Goal: Task Accomplishment & Management: Manage account settings

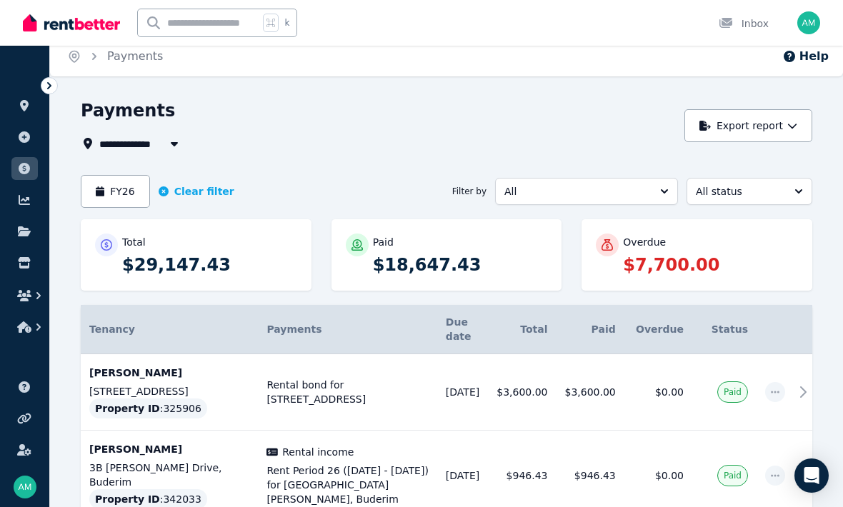
scroll to position [4, 0]
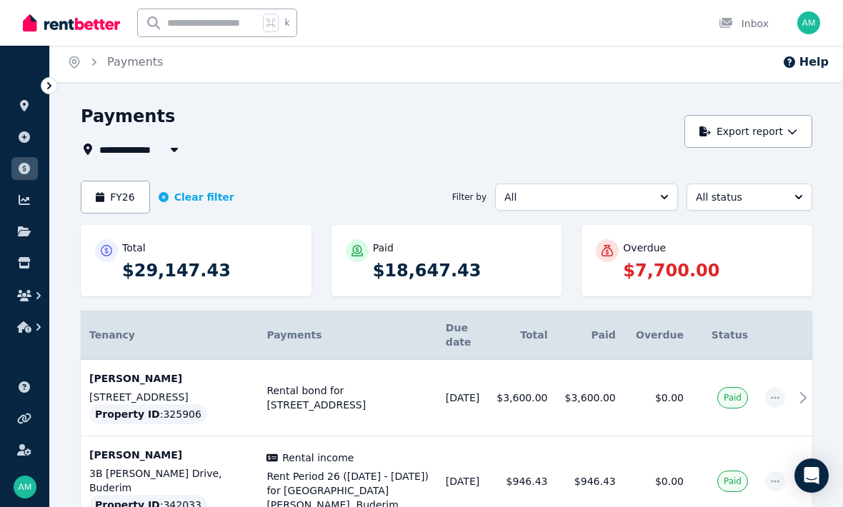
click at [171, 151] on icon "button" at bounding box center [174, 149] width 14 height 11
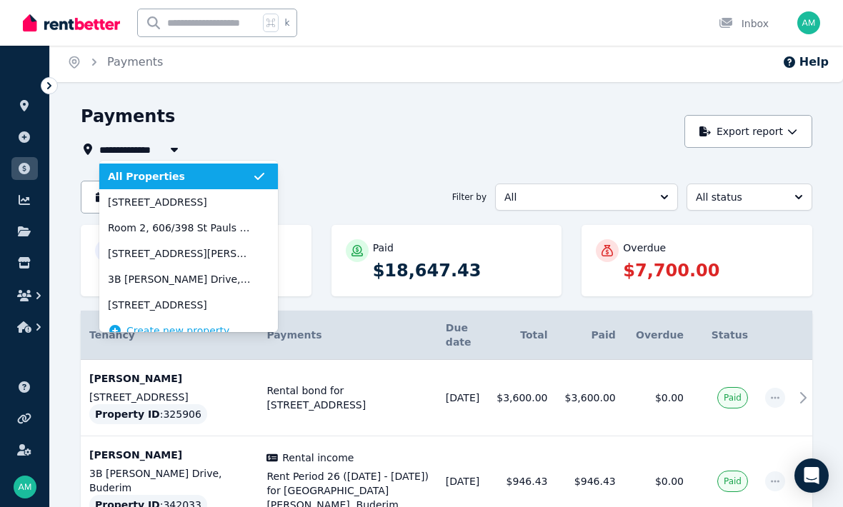
click at [164, 305] on span "[STREET_ADDRESS]" at bounding box center [180, 305] width 144 height 14
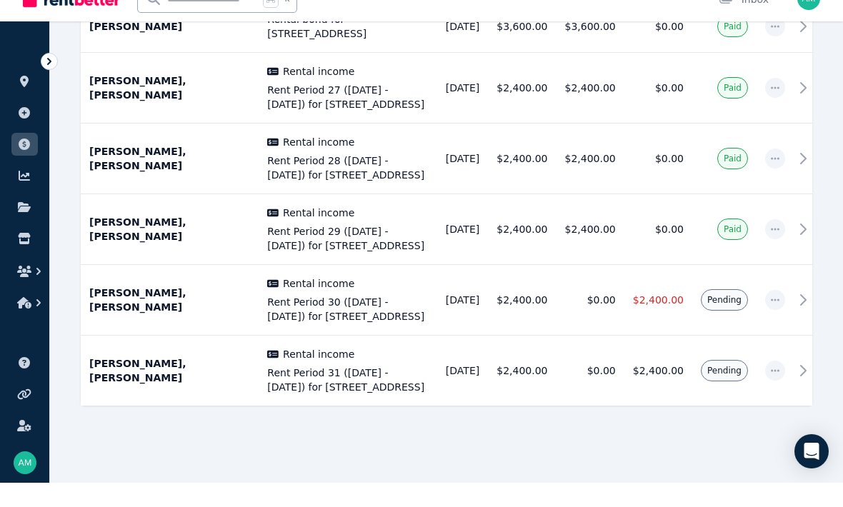
scroll to position [348, 0]
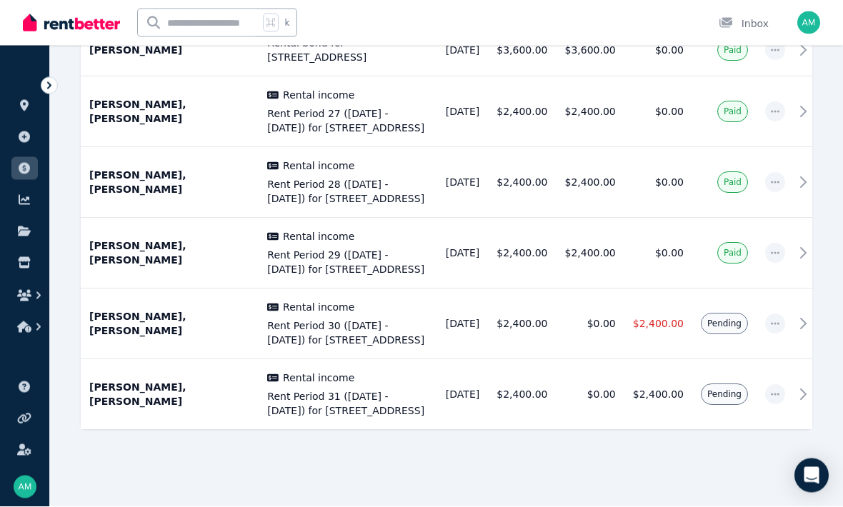
click at [722, 330] on span "Pending" at bounding box center [724, 323] width 34 height 11
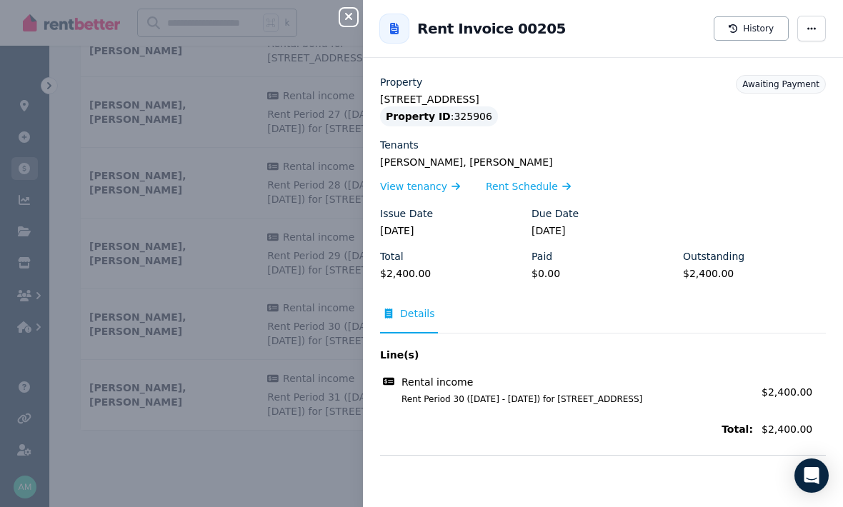
click at [824, 22] on span "button" at bounding box center [811, 29] width 29 height 26
click at [766, 102] on span "Mark as paid" at bounding box center [768, 98] width 91 height 17
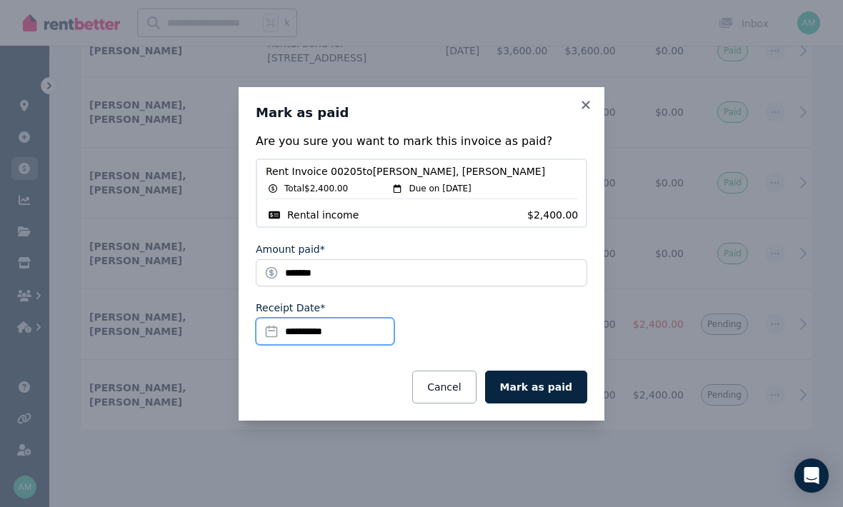
click at [328, 345] on input "**********" at bounding box center [325, 331] width 139 height 27
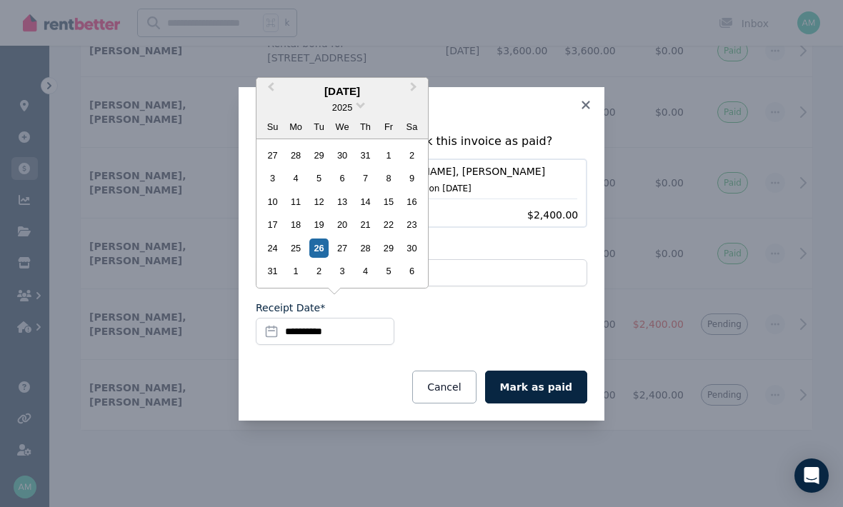
click at [387, 234] on div "22" at bounding box center [387, 224] width 19 height 19
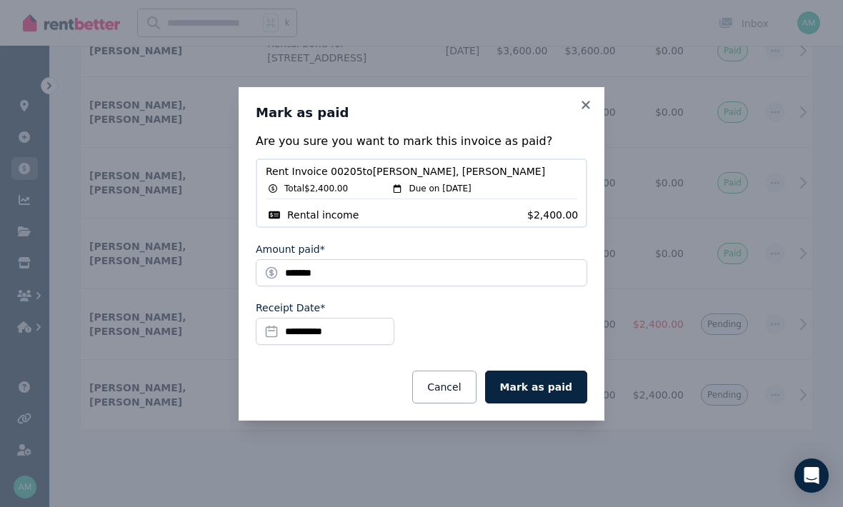
click at [551, 403] on button "Mark as paid" at bounding box center [536, 387] width 102 height 33
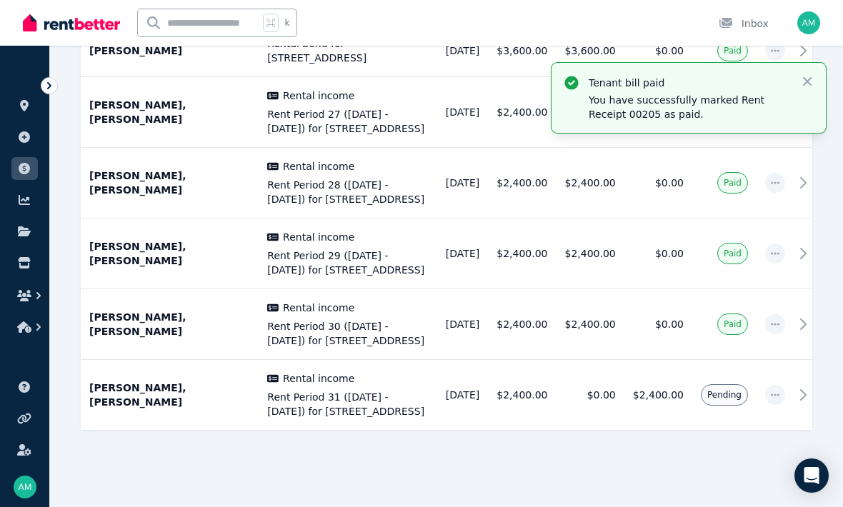
click at [812, 75] on icon "button" at bounding box center [807, 81] width 14 height 14
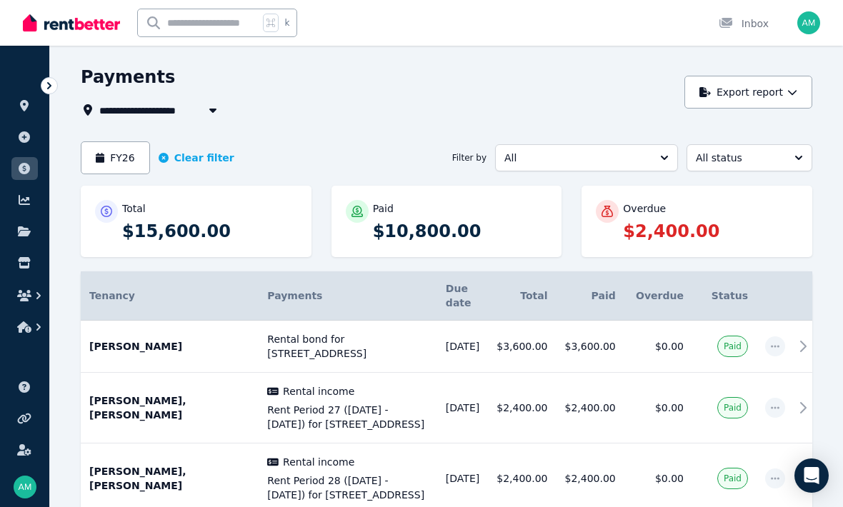
scroll to position [39, 0]
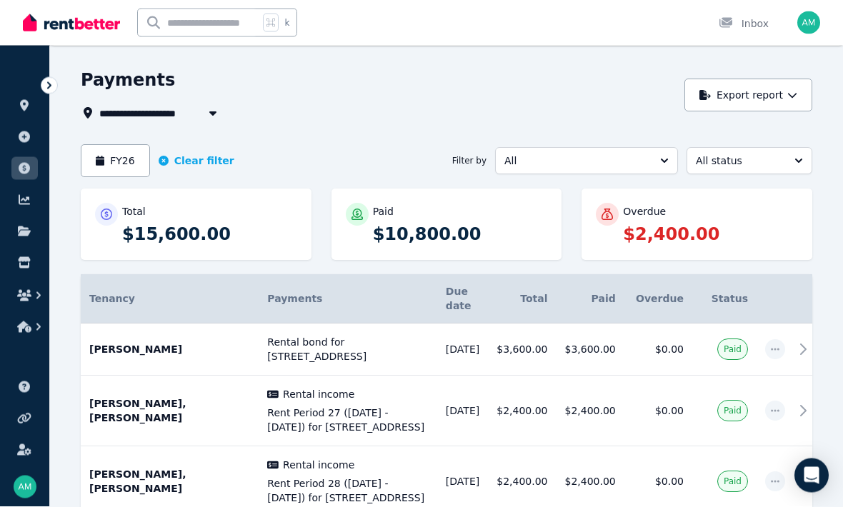
click at [209, 109] on icon "button" at bounding box center [213, 113] width 14 height 11
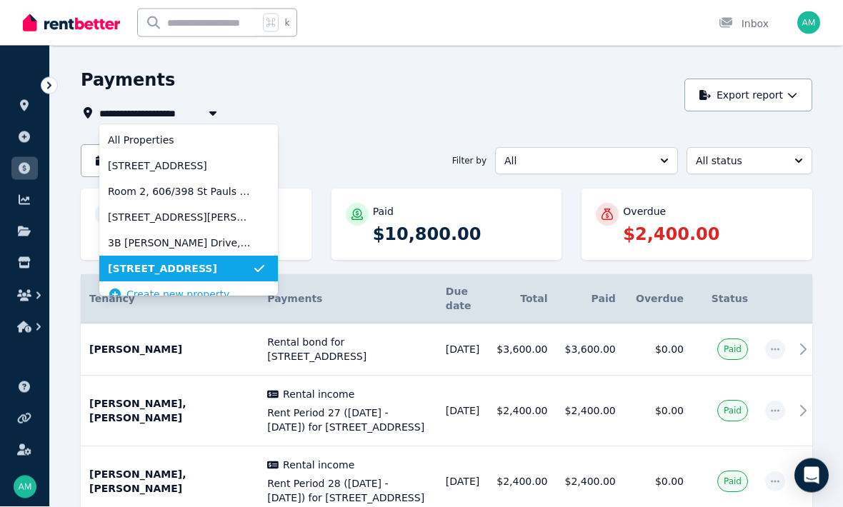
scroll to position [40, 0]
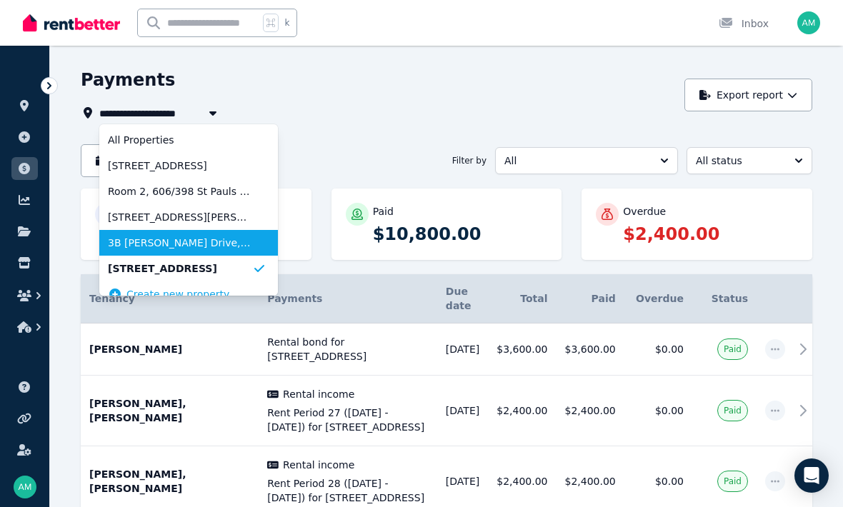
click at [183, 242] on span "3B [PERSON_NAME] Drive, Buderim" at bounding box center [180, 243] width 144 height 14
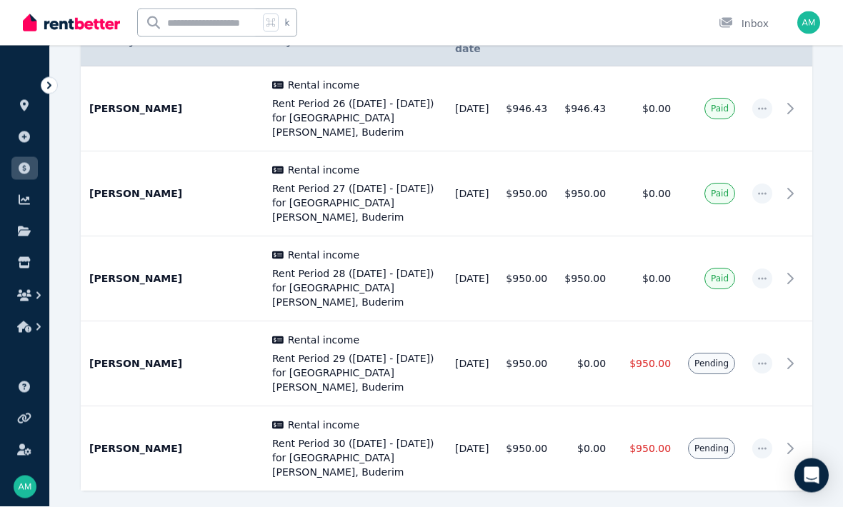
scroll to position [296, 0]
click at [713, 358] on span "Pending" at bounding box center [711, 363] width 34 height 11
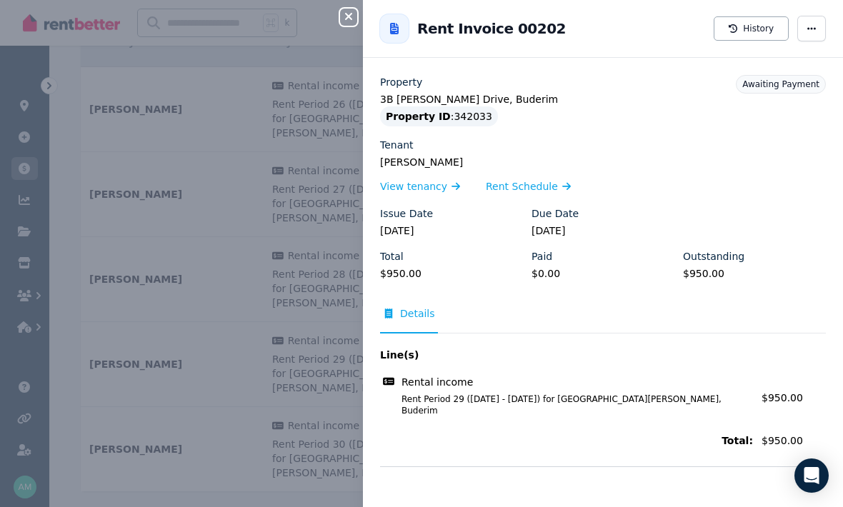
click at [808, 29] on icon "button" at bounding box center [811, 28] width 9 height 2
click at [765, 98] on span "Mark as paid" at bounding box center [768, 98] width 91 height 17
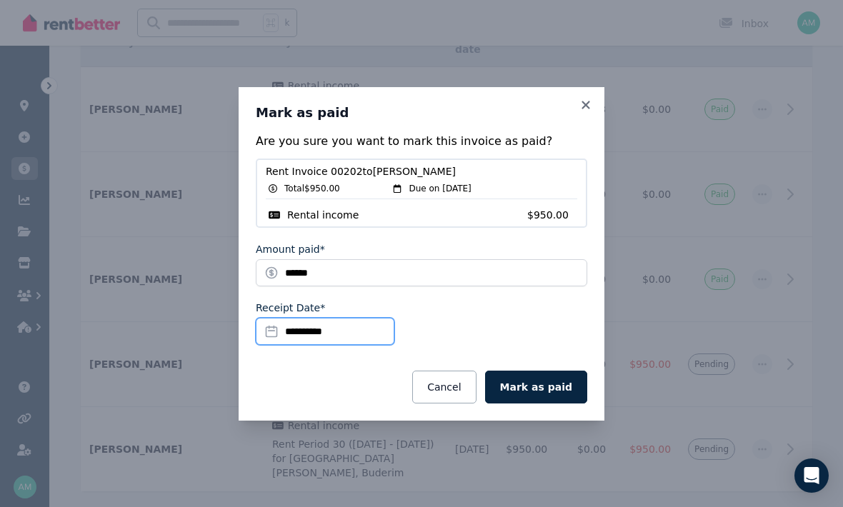
click at [321, 345] on input "**********" at bounding box center [325, 331] width 139 height 27
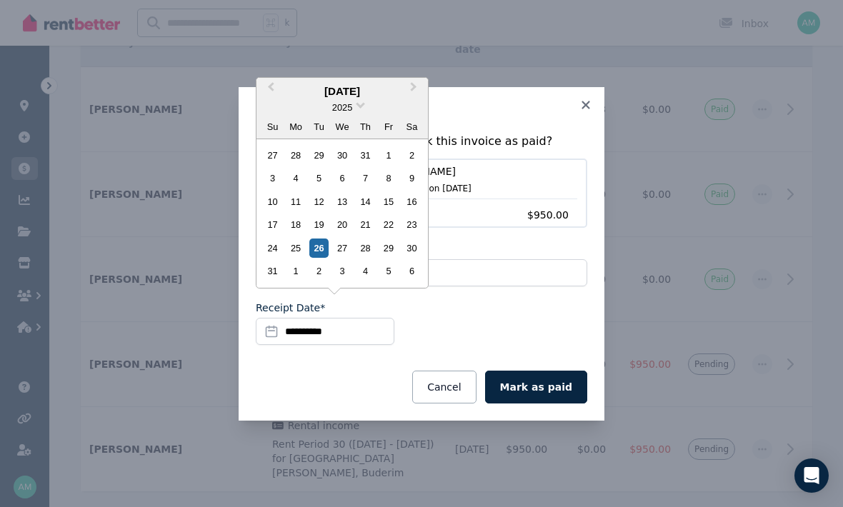
click at [321, 211] on div "12" at bounding box center [318, 201] width 19 height 19
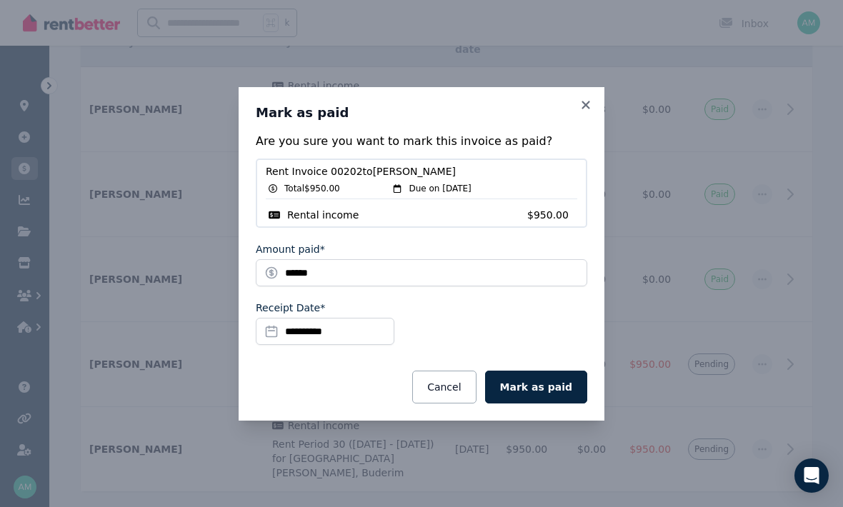
click at [553, 403] on button "Mark as paid" at bounding box center [536, 387] width 102 height 33
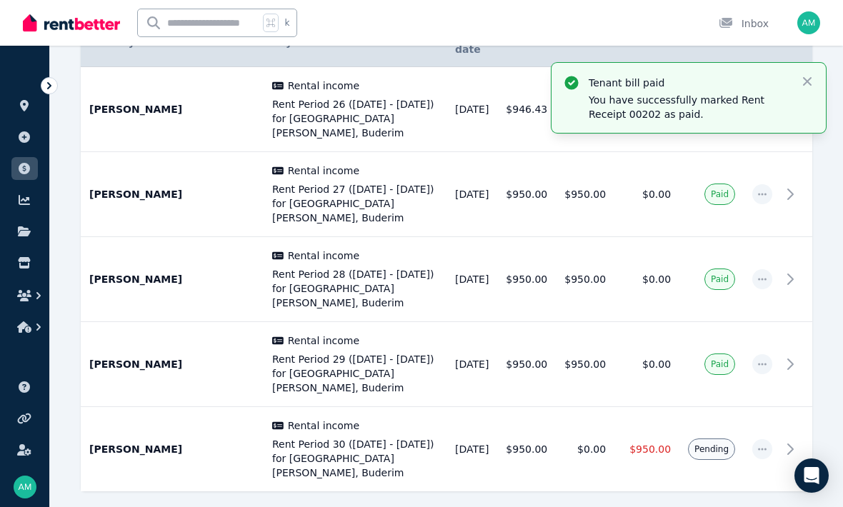
click at [711, 438] on span "Pending" at bounding box center [711, 448] width 47 height 21
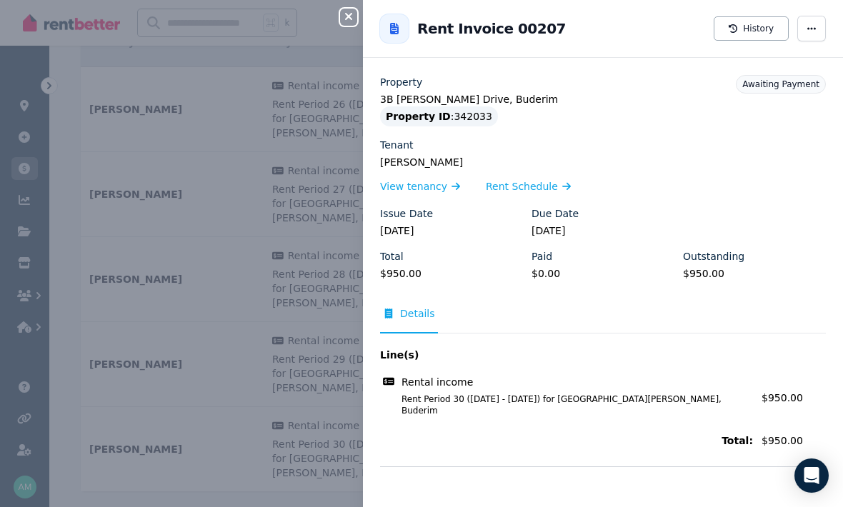
click at [812, 29] on icon "button" at bounding box center [811, 28] width 9 height 2
click at [763, 96] on span "Mark as paid" at bounding box center [768, 98] width 91 height 17
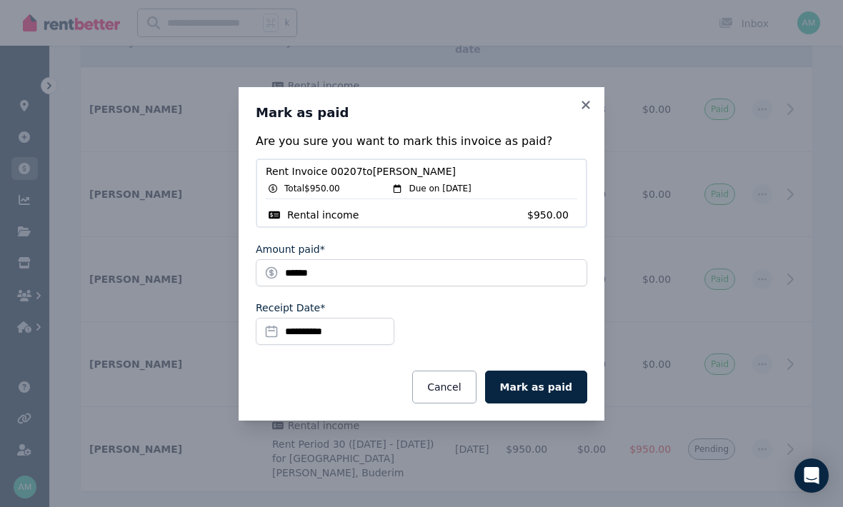
click at [546, 403] on button "Mark as paid" at bounding box center [536, 387] width 102 height 33
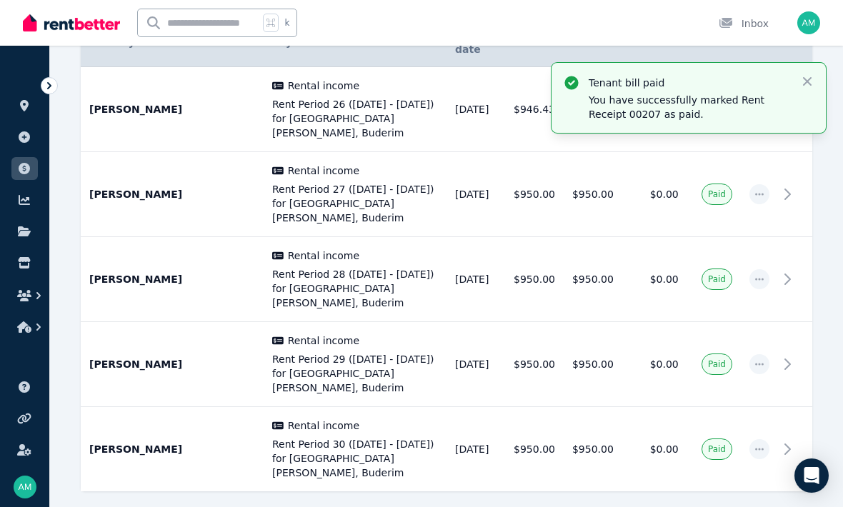
click at [805, 78] on icon "button" at bounding box center [807, 81] width 14 height 14
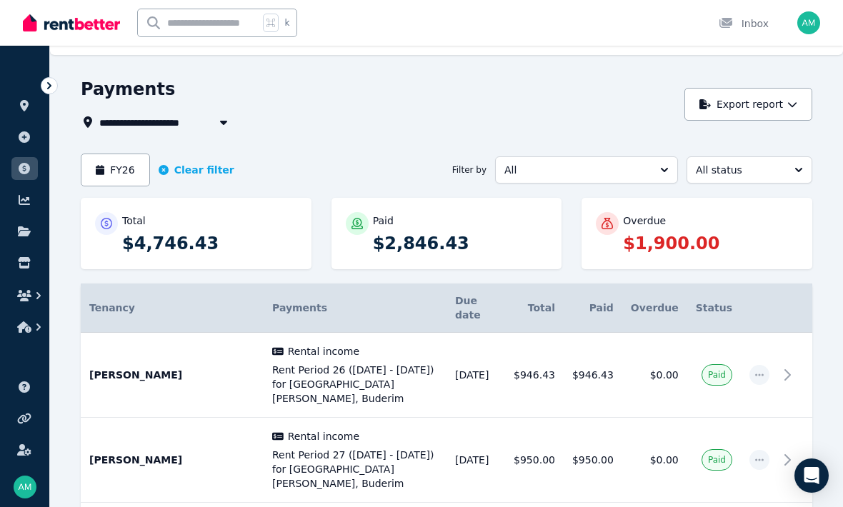
scroll to position [0, 0]
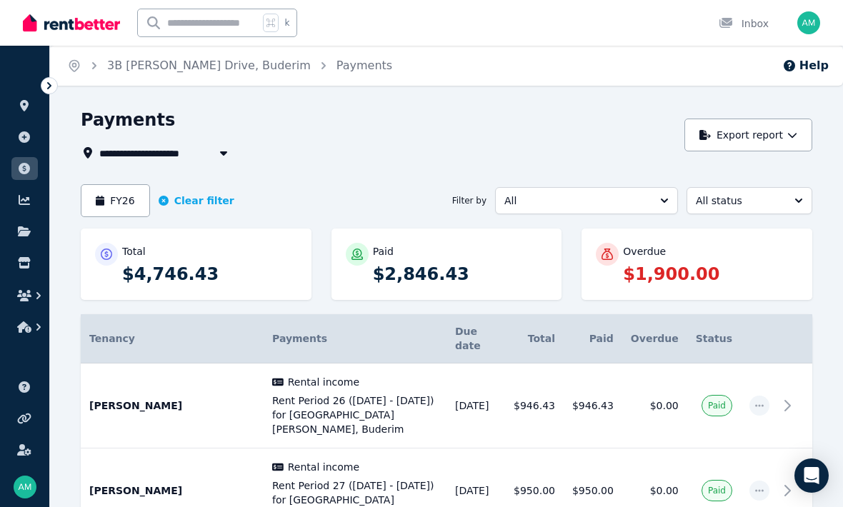
click at [211, 156] on button "button" at bounding box center [224, 152] width 26 height 17
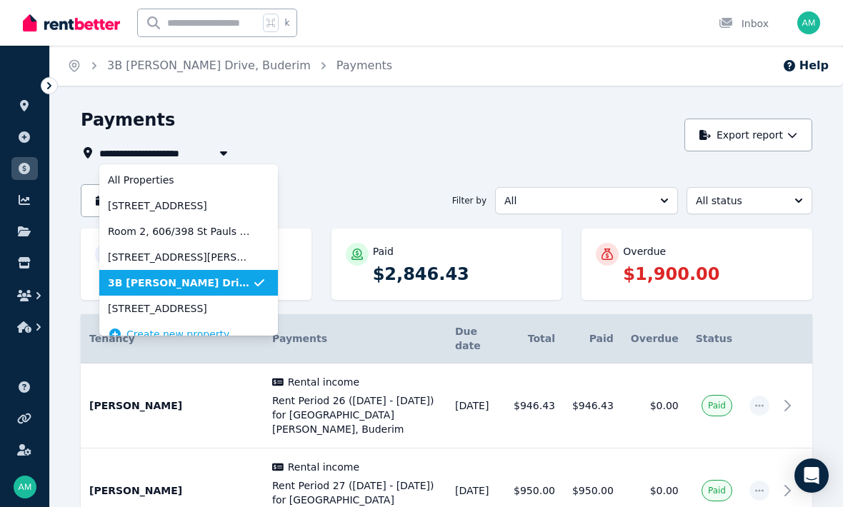
click at [149, 231] on span "Room 2, 606/398 St Pauls Ter" at bounding box center [180, 231] width 144 height 14
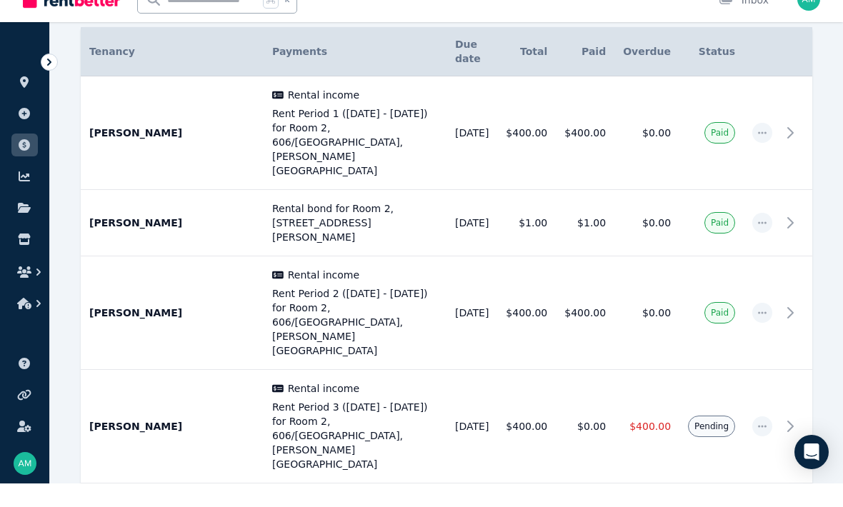
scroll to position [264, 0]
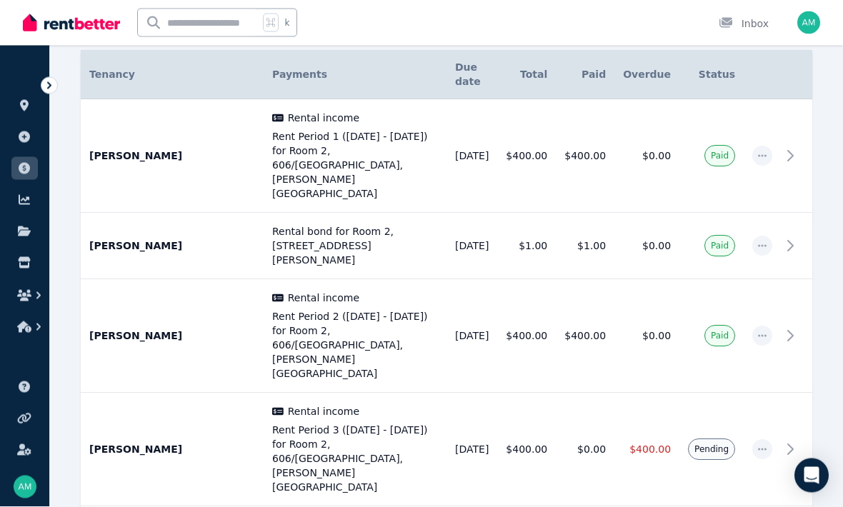
click at [733, 439] on span "Pending" at bounding box center [711, 449] width 47 height 21
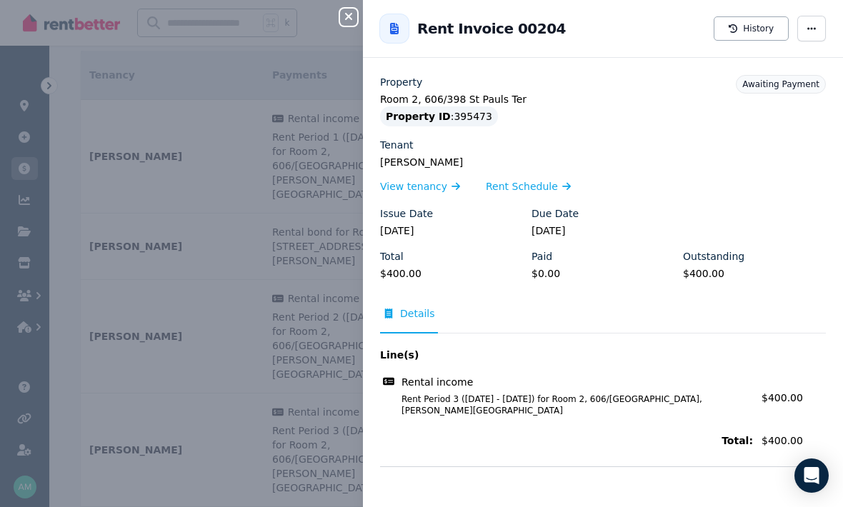
click at [815, 36] on span "button" at bounding box center [811, 29] width 29 height 26
click at [766, 103] on span "Mark as paid" at bounding box center [768, 98] width 91 height 17
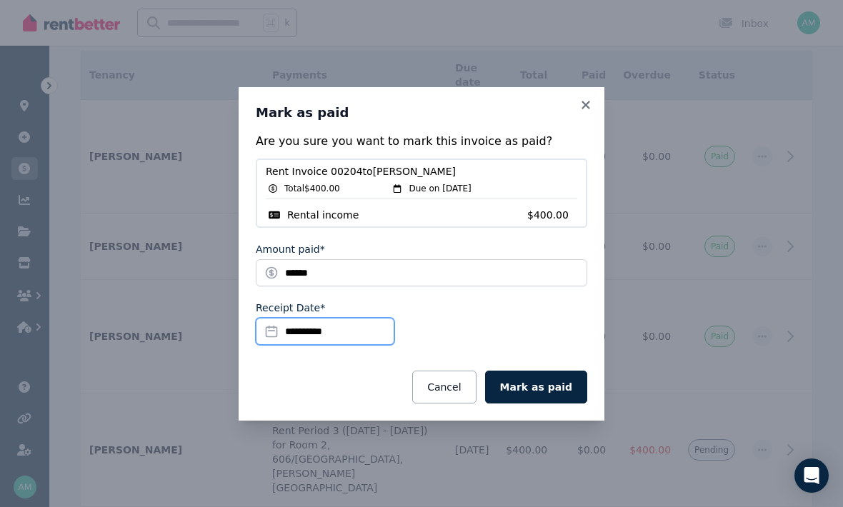
click at [344, 345] on input "**********" at bounding box center [325, 331] width 139 height 27
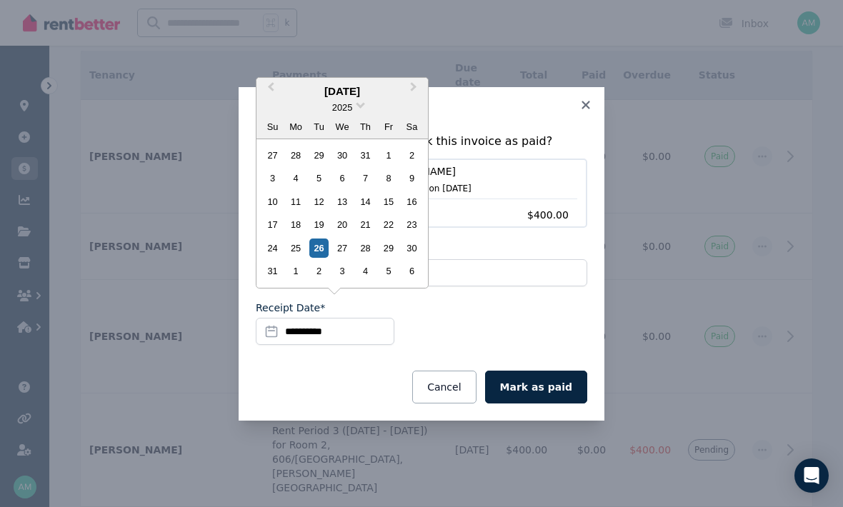
click at [342, 211] on div "13" at bounding box center [341, 201] width 19 height 19
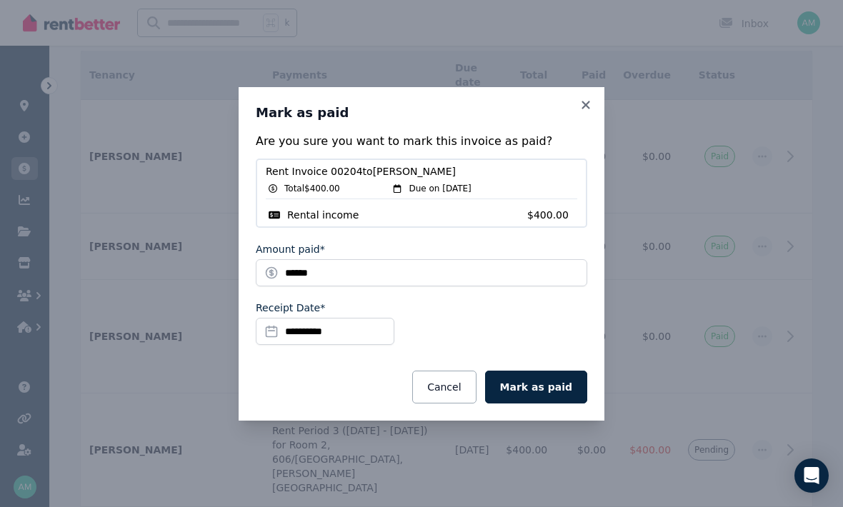
click at [549, 403] on button "Mark as paid" at bounding box center [536, 387] width 102 height 33
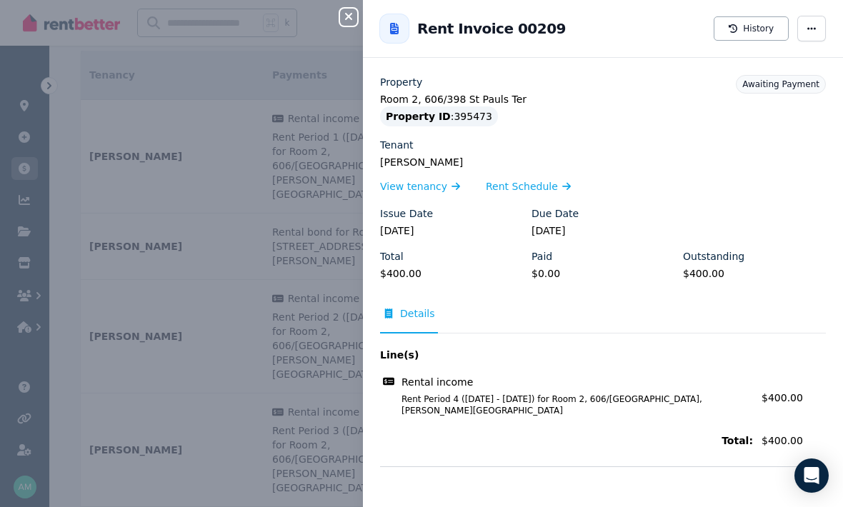
click at [815, 31] on icon "button" at bounding box center [811, 29] width 11 height 10
click at [772, 98] on span "Mark as paid" at bounding box center [768, 98] width 91 height 17
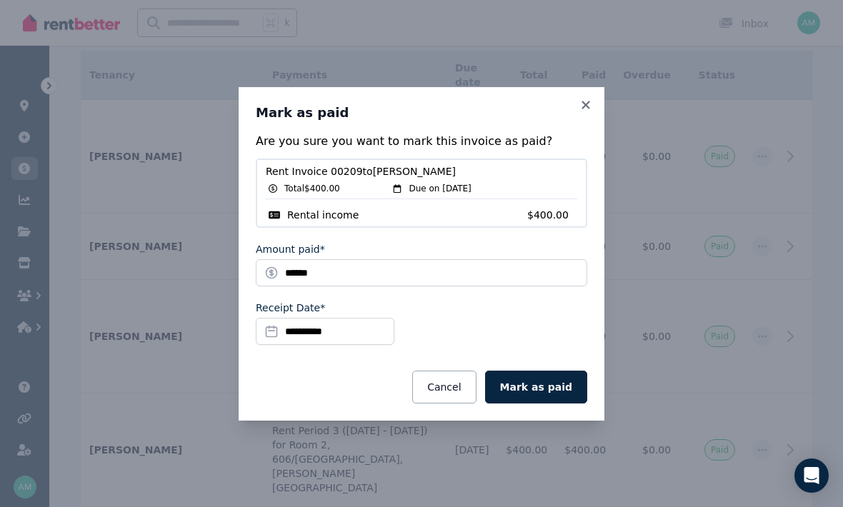
click at [557, 403] on button "Mark as paid" at bounding box center [536, 387] width 102 height 33
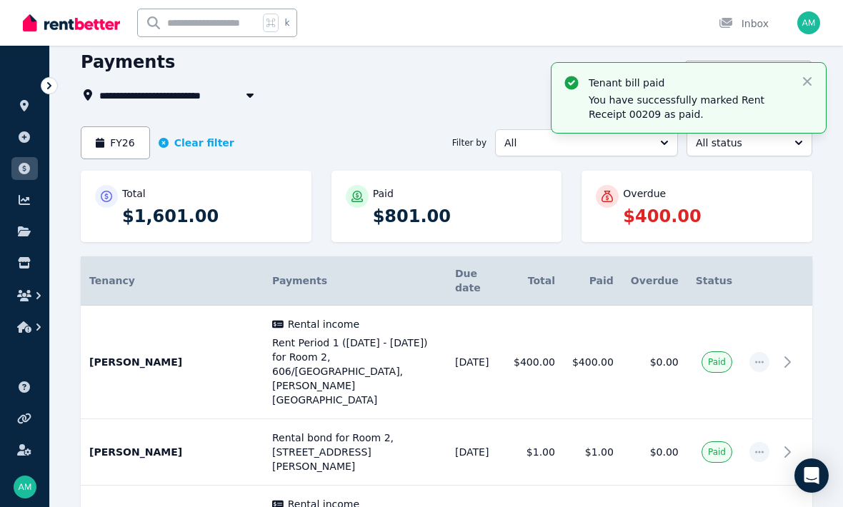
scroll to position [0, 0]
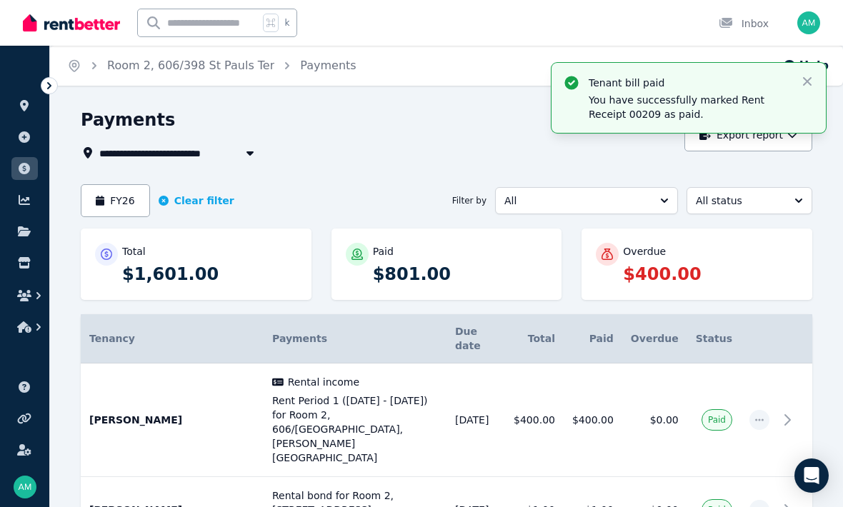
click at [250, 151] on icon "button" at bounding box center [250, 152] width 14 height 11
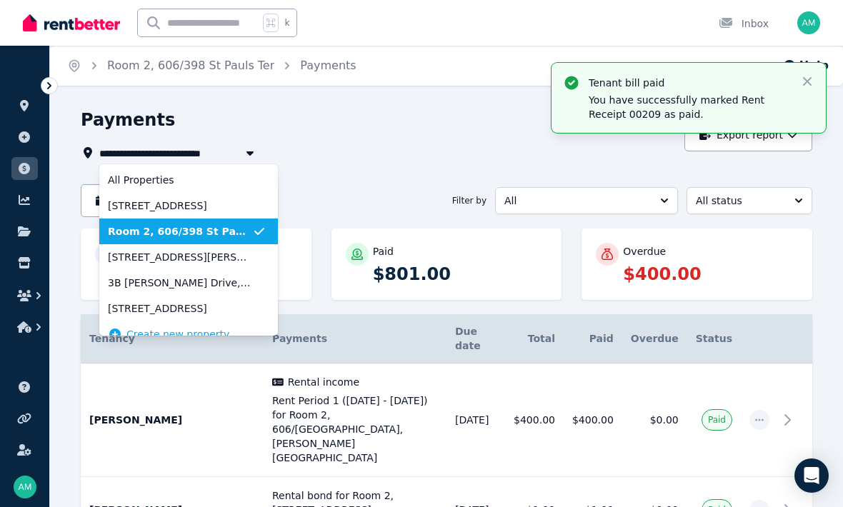
click at [167, 205] on span "[STREET_ADDRESS]" at bounding box center [180, 206] width 144 height 14
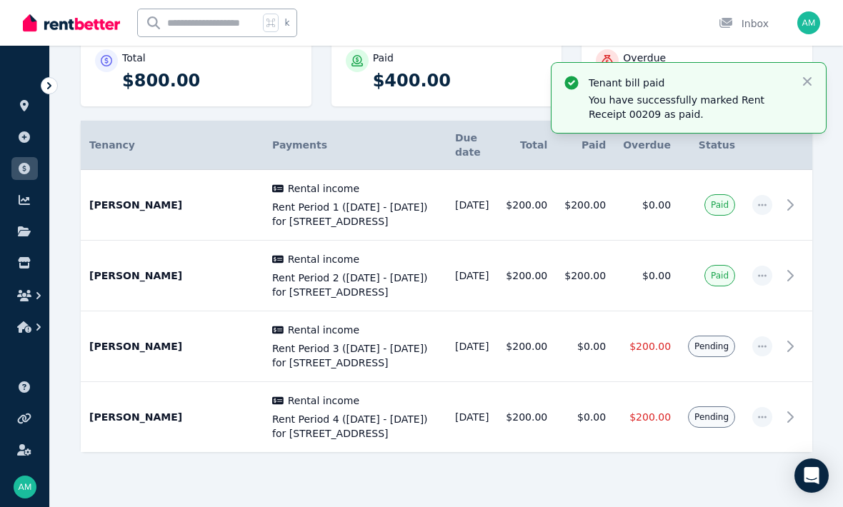
scroll to position [194, 0]
click at [797, 283] on icon at bounding box center [789, 274] width 17 height 17
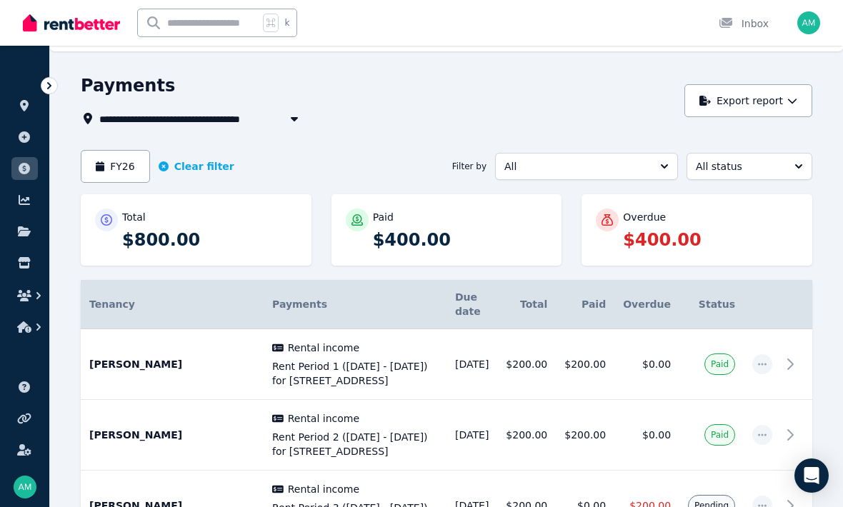
scroll to position [0, 0]
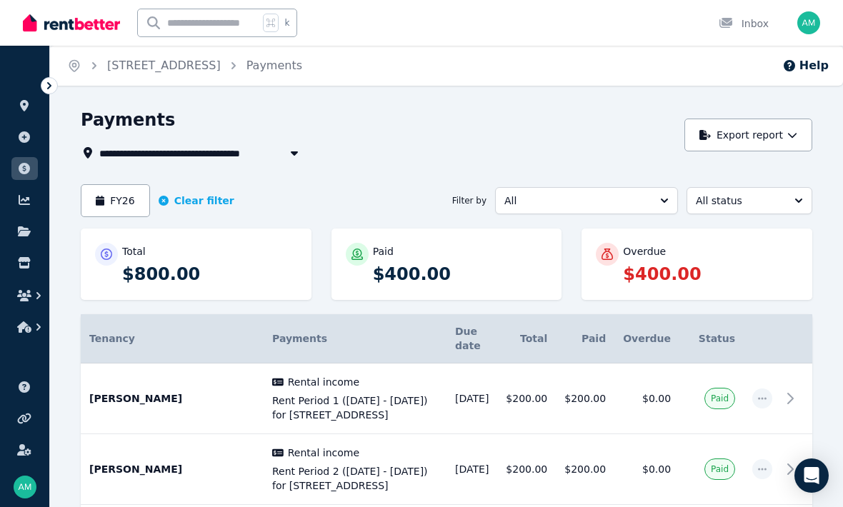
click at [290, 147] on icon "button" at bounding box center [294, 152] width 14 height 11
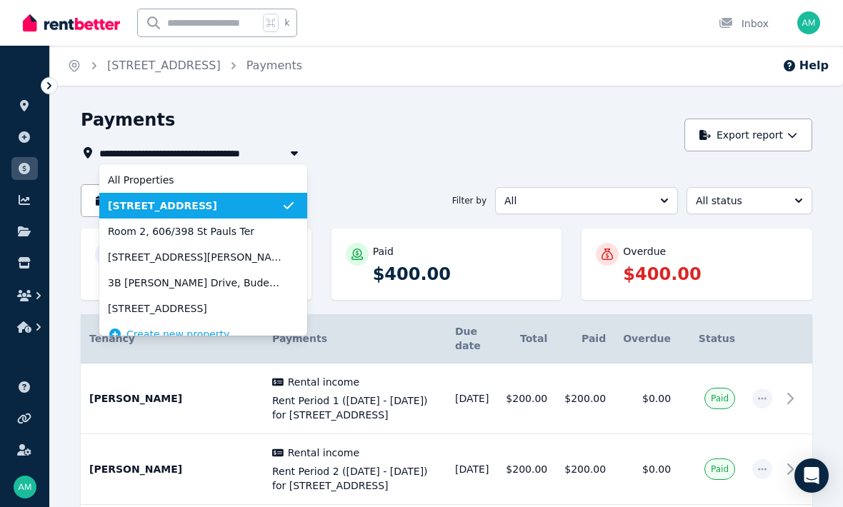
click at [127, 251] on span "[STREET_ADDRESS][PERSON_NAME]" at bounding box center [195, 257] width 174 height 14
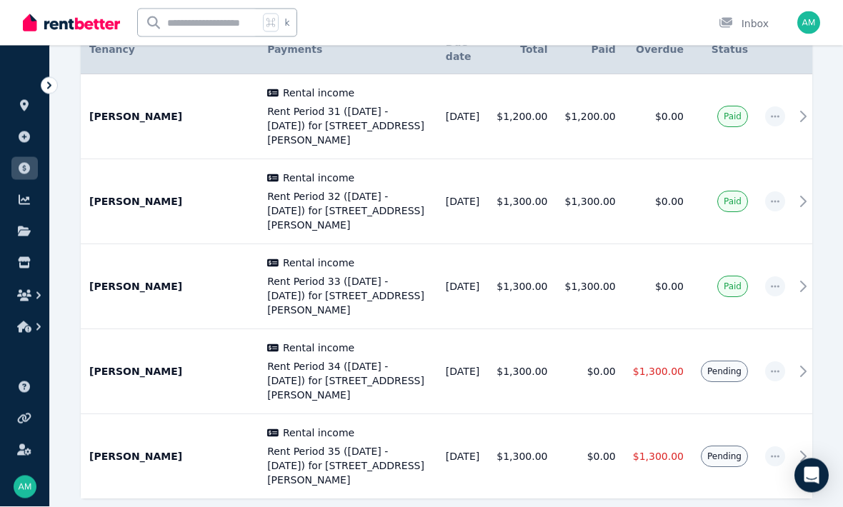
scroll to position [289, 0]
click at [603, 506] on div "**********" at bounding box center [446, 197] width 793 height 756
click at [734, 366] on span "Pending" at bounding box center [724, 371] width 34 height 11
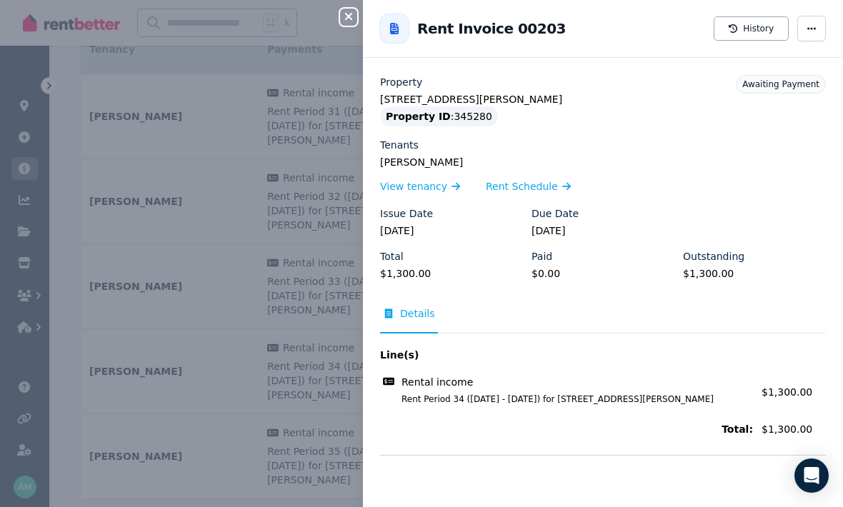
click at [813, 29] on icon "button" at bounding box center [811, 28] width 9 height 2
click at [756, 101] on span "Mark as paid" at bounding box center [768, 98] width 91 height 17
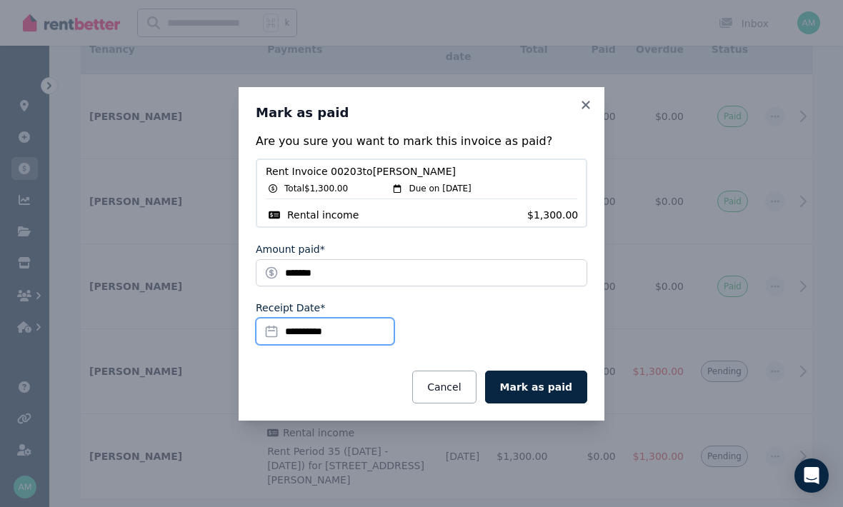
click at [343, 345] on input "**********" at bounding box center [325, 331] width 139 height 27
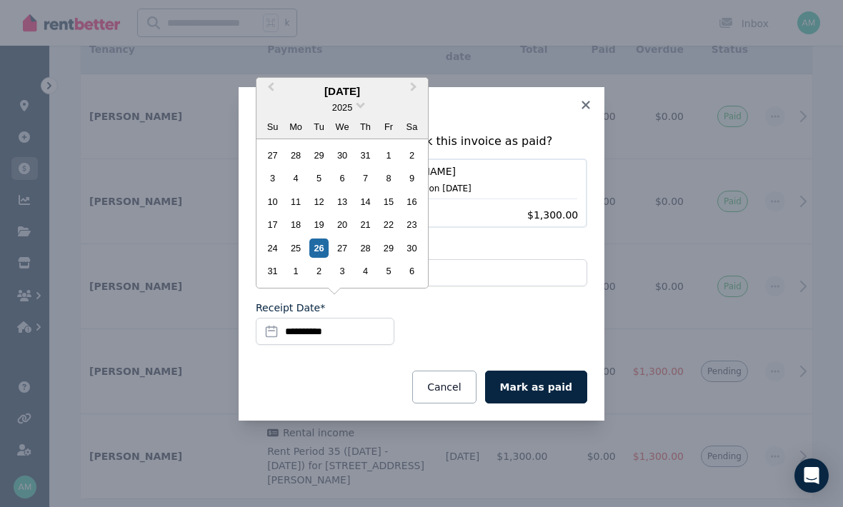
click at [367, 211] on div "14" at bounding box center [365, 201] width 19 height 19
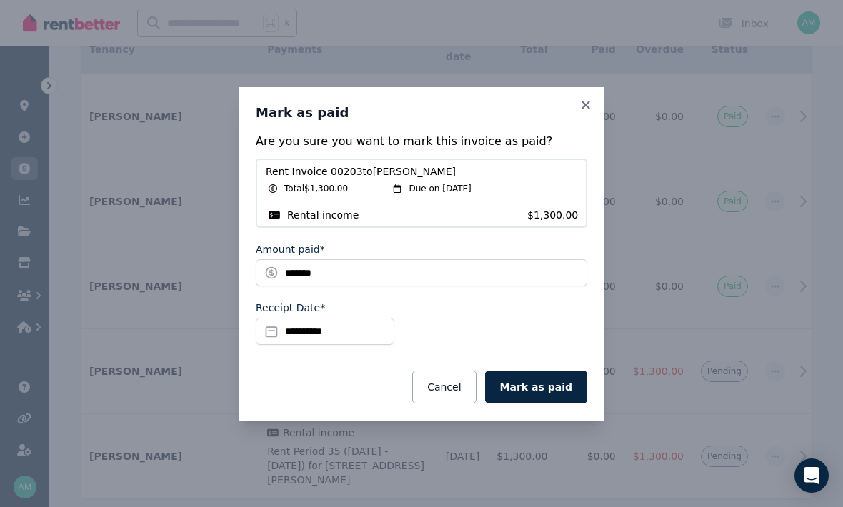
click at [556, 403] on button "Mark as paid" at bounding box center [536, 387] width 102 height 33
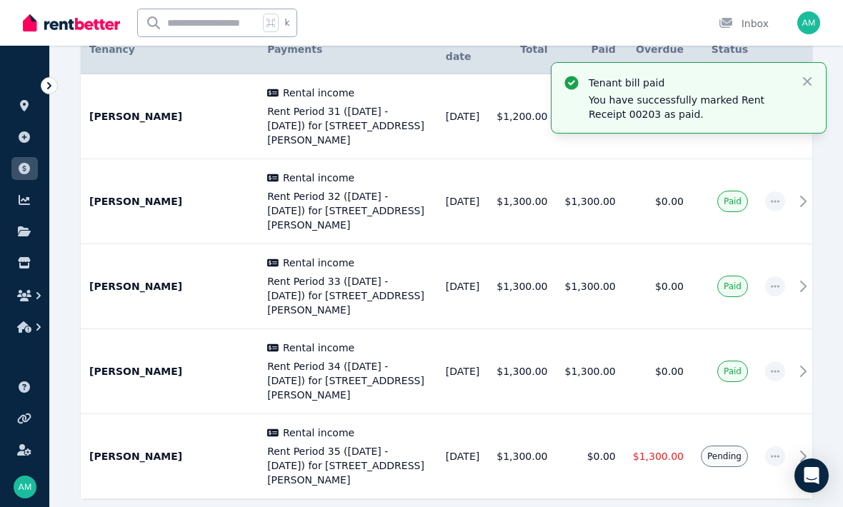
click at [803, 83] on icon "button" at bounding box center [807, 81] width 14 height 14
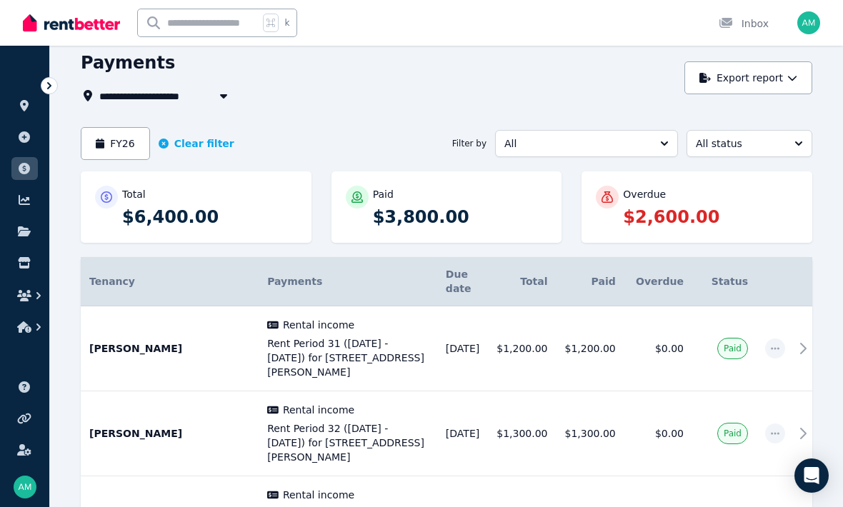
scroll to position [0, 0]
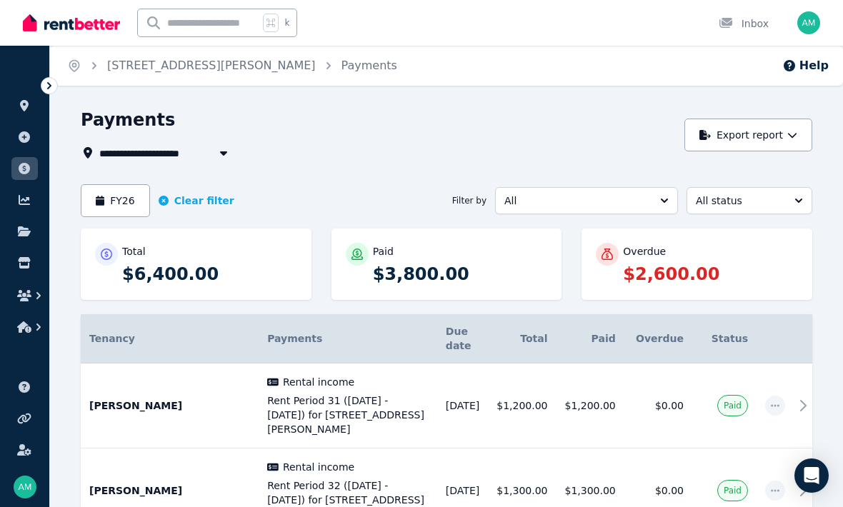
click at [224, 155] on icon "button" at bounding box center [223, 153] width 7 height 4
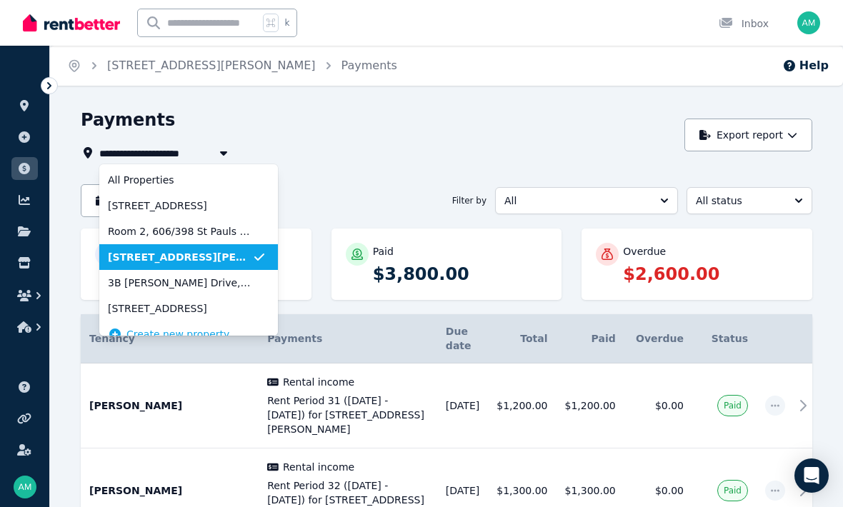
click at [134, 183] on span "All Properties" at bounding box center [180, 180] width 144 height 14
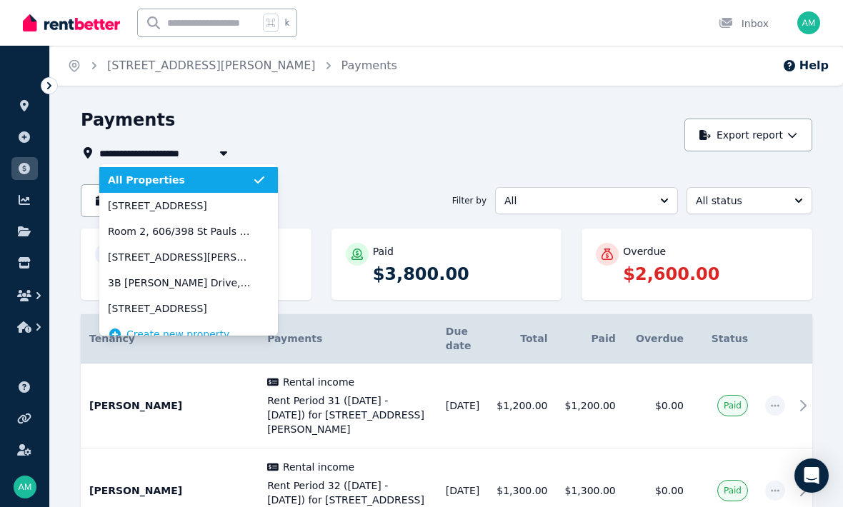
type input "**********"
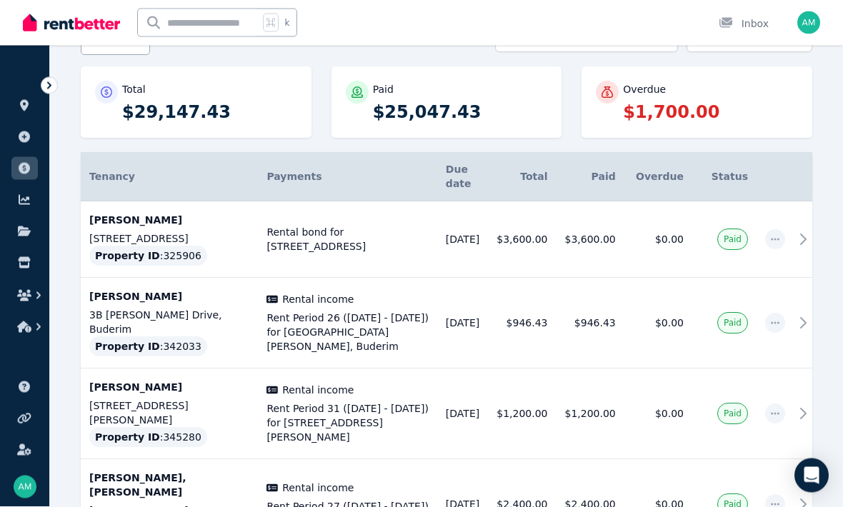
scroll to position [162, 0]
